Goal: Download file/media

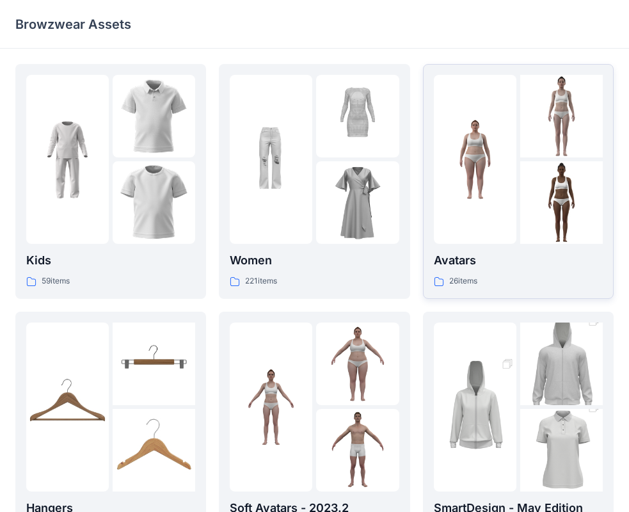
click at [505, 131] on img at bounding box center [475, 159] width 83 height 83
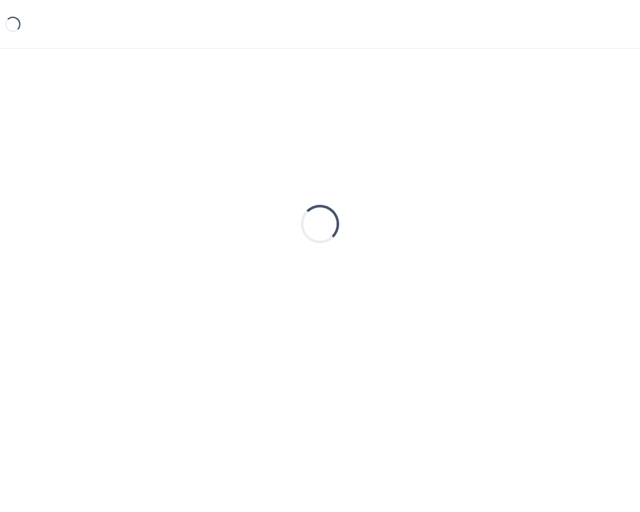
click at [505, 131] on div "Loading..." at bounding box center [320, 224] width 610 height 320
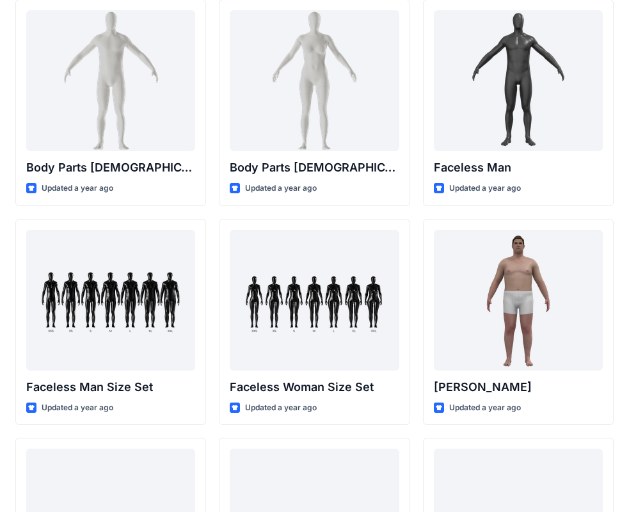
scroll to position [512, 0]
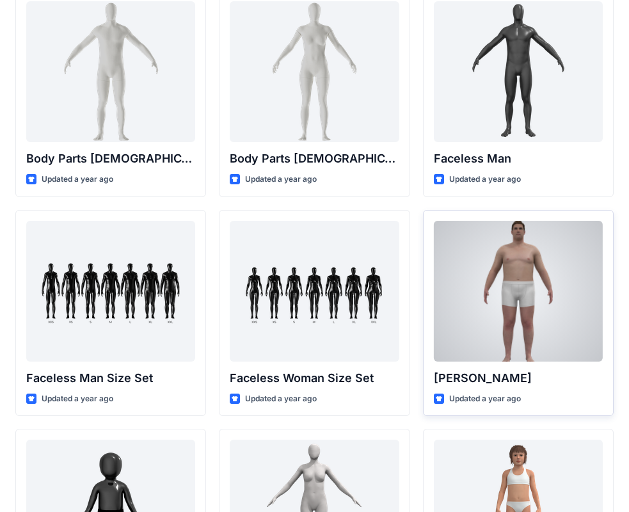
click at [512, 312] on div at bounding box center [518, 291] width 169 height 141
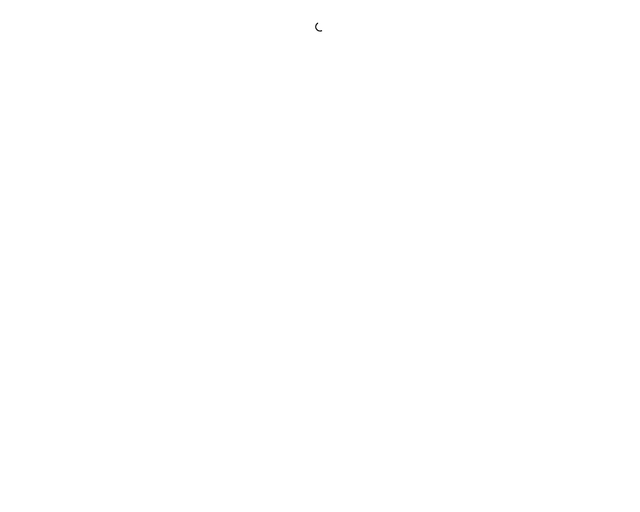
click at [512, 312] on div at bounding box center [320, 256] width 640 height 512
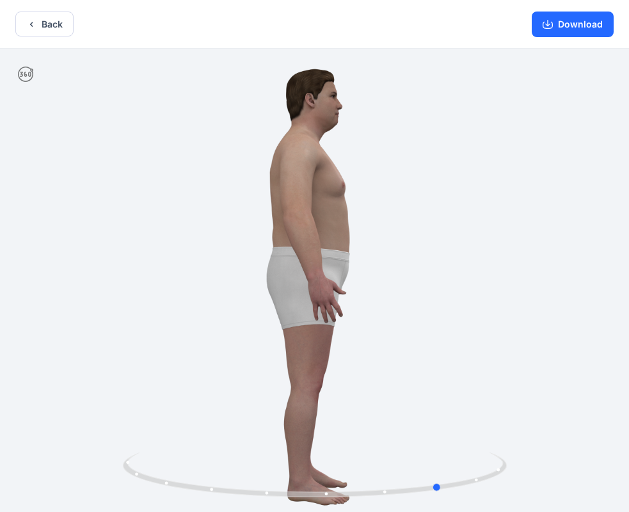
drag, startPoint x: 350, startPoint y: 369, endPoint x: 476, endPoint y: 378, distance: 127.1
click at [476, 378] on div at bounding box center [314, 282] width 629 height 466
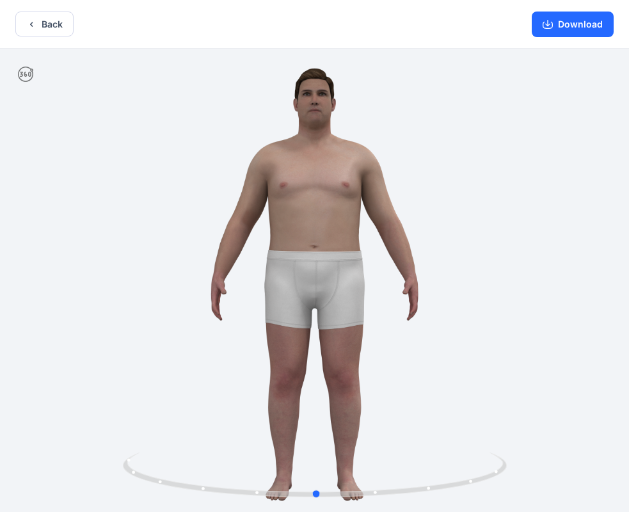
drag, startPoint x: 327, startPoint y: 291, endPoint x: 586, endPoint y: 309, distance: 259.9
click at [586, 309] on div at bounding box center [314, 282] width 629 height 466
click at [311, 496] on circle at bounding box center [313, 494] width 8 height 8
drag, startPoint x: 312, startPoint y: 125, endPoint x: 314, endPoint y: 149, distance: 23.8
click at [314, 149] on div at bounding box center [314, 282] width 629 height 466
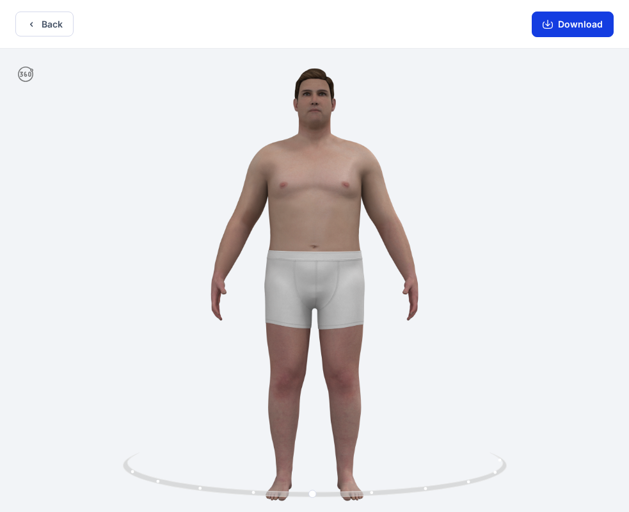
click at [575, 30] on button "Download" at bounding box center [573, 25] width 82 height 26
